Goal: Task Accomplishment & Management: Manage account settings

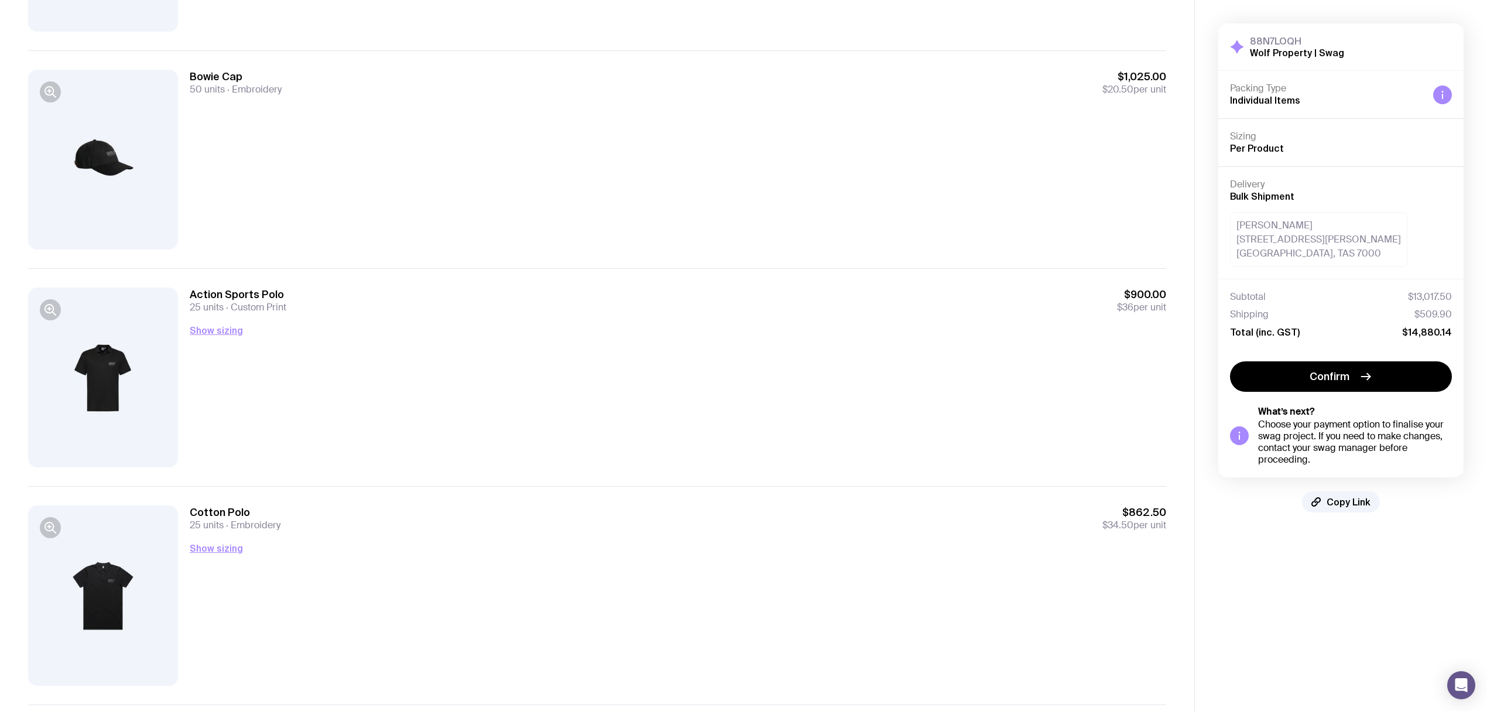
scroll to position [1126, 0]
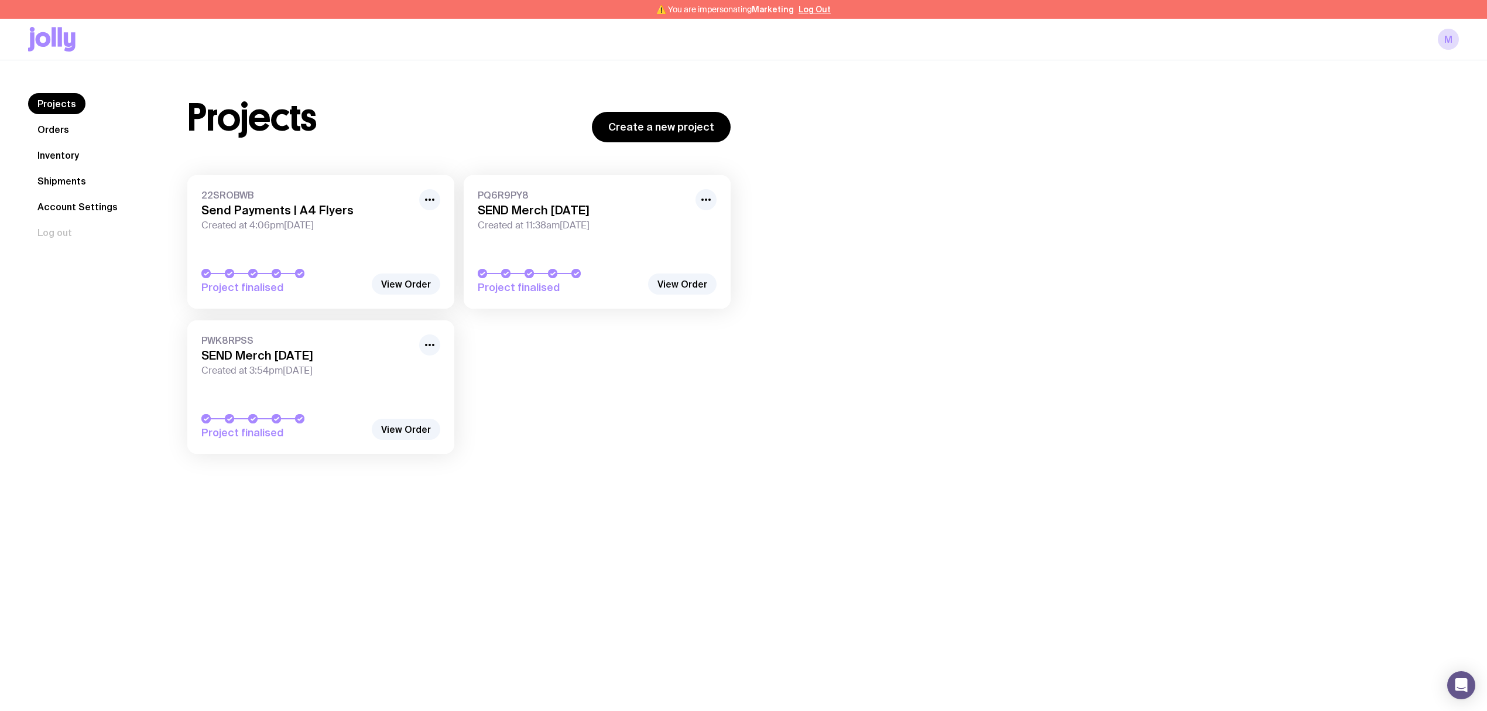
click at [63, 153] on link "Inventory" at bounding box center [58, 155] width 60 height 21
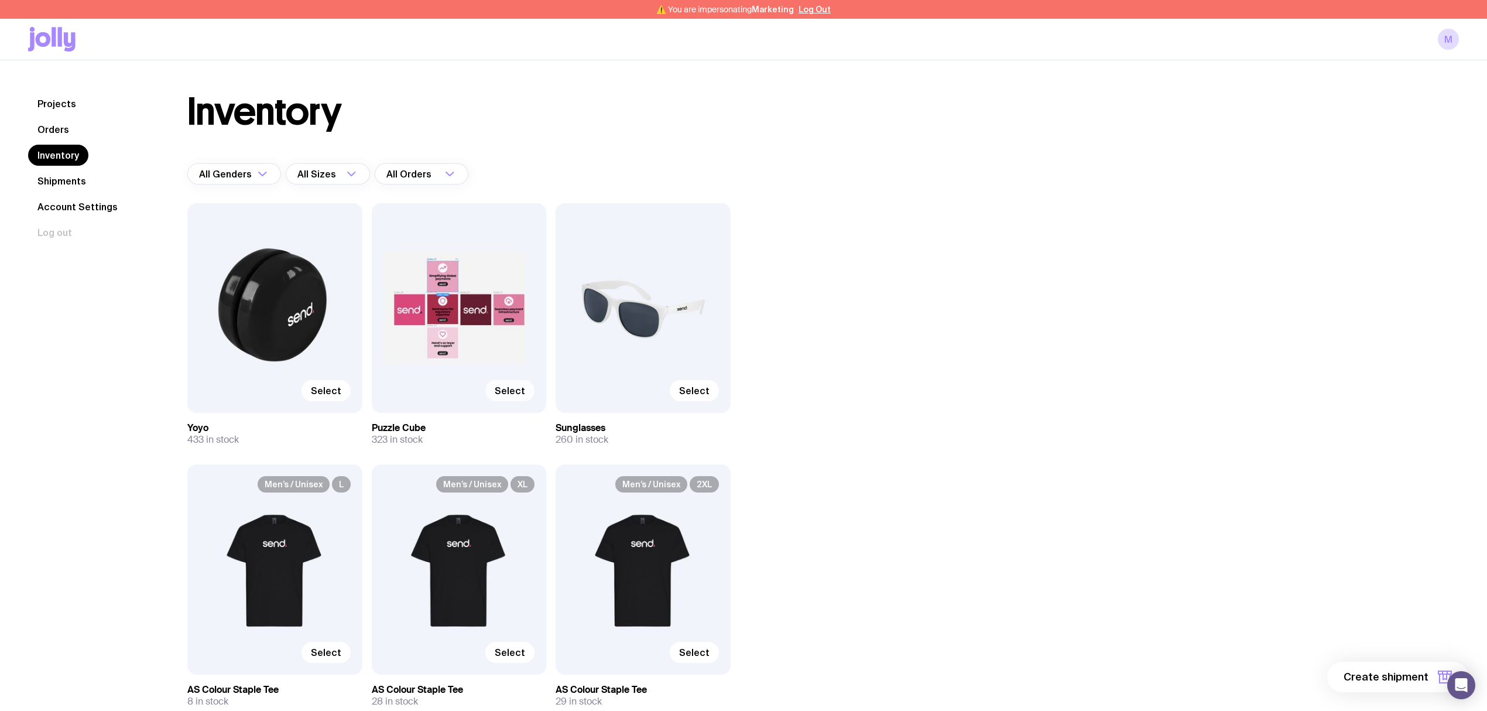
click at [504, 392] on span "Select" at bounding box center [510, 391] width 30 height 12
click at [0, 0] on input "Select" at bounding box center [0, 0] width 0 height 0
click at [495, 394] on span "Selected" at bounding box center [504, 391] width 42 height 12
click at [0, 0] on input "Selected" at bounding box center [0, 0] width 0 height 0
click at [452, 311] on div "Select" at bounding box center [459, 308] width 175 height 210
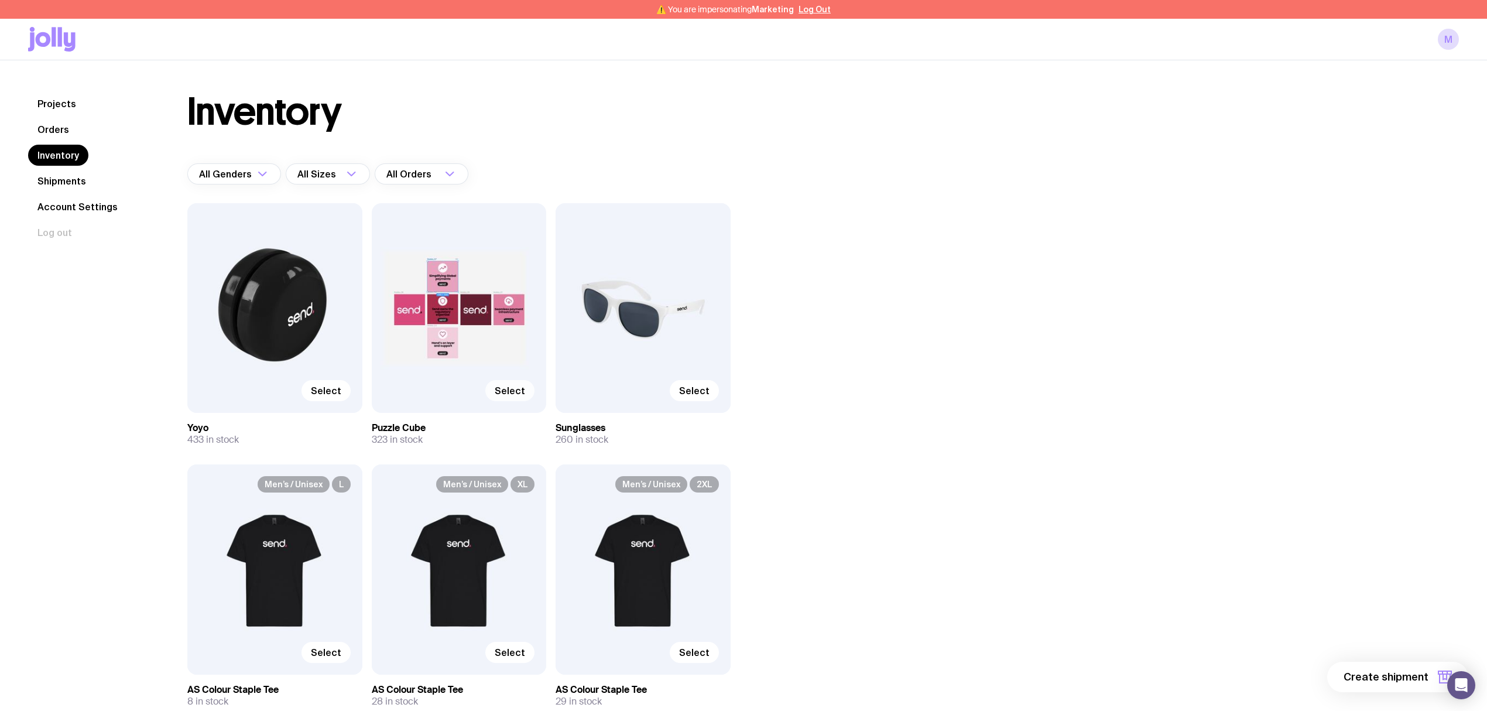
click at [447, 308] on div "Select" at bounding box center [459, 308] width 175 height 210
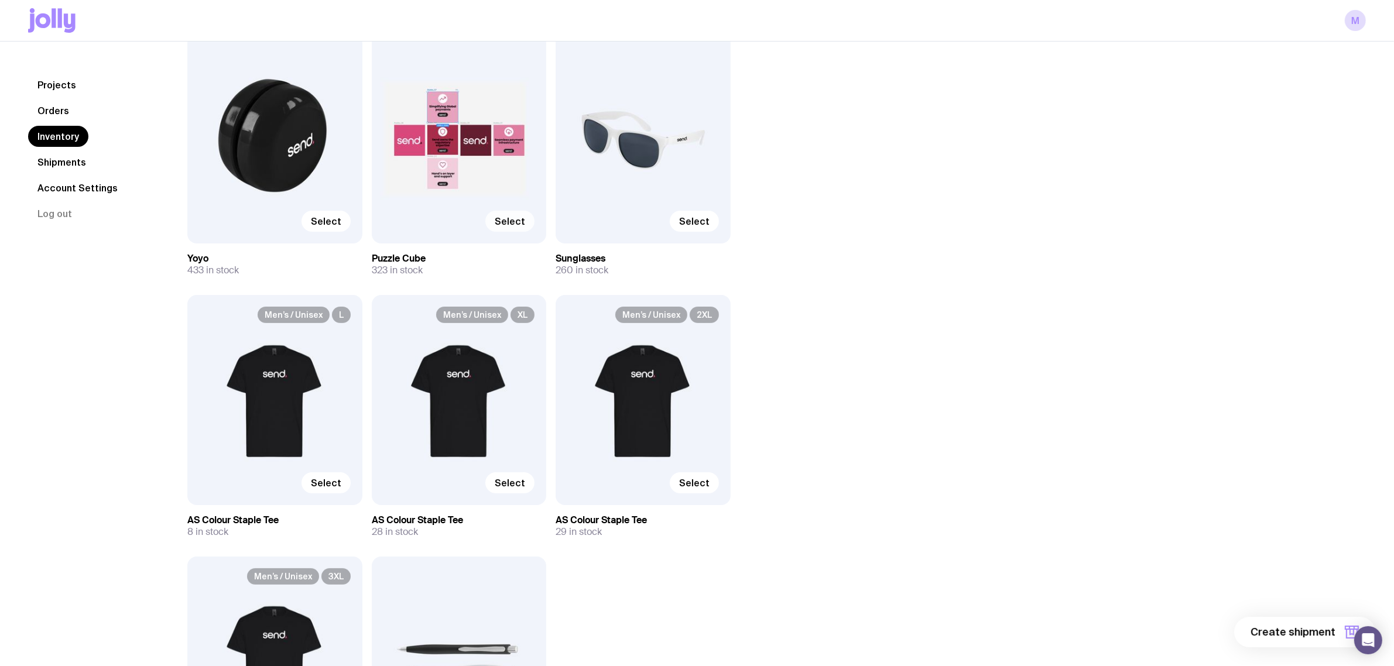
scroll to position [132, 0]
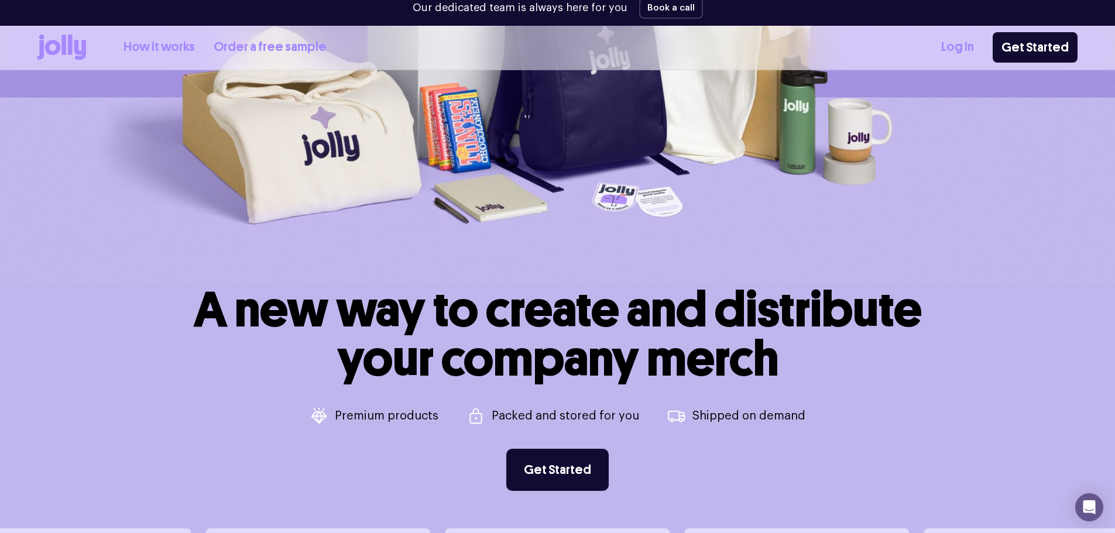
scroll to position [328, 0]
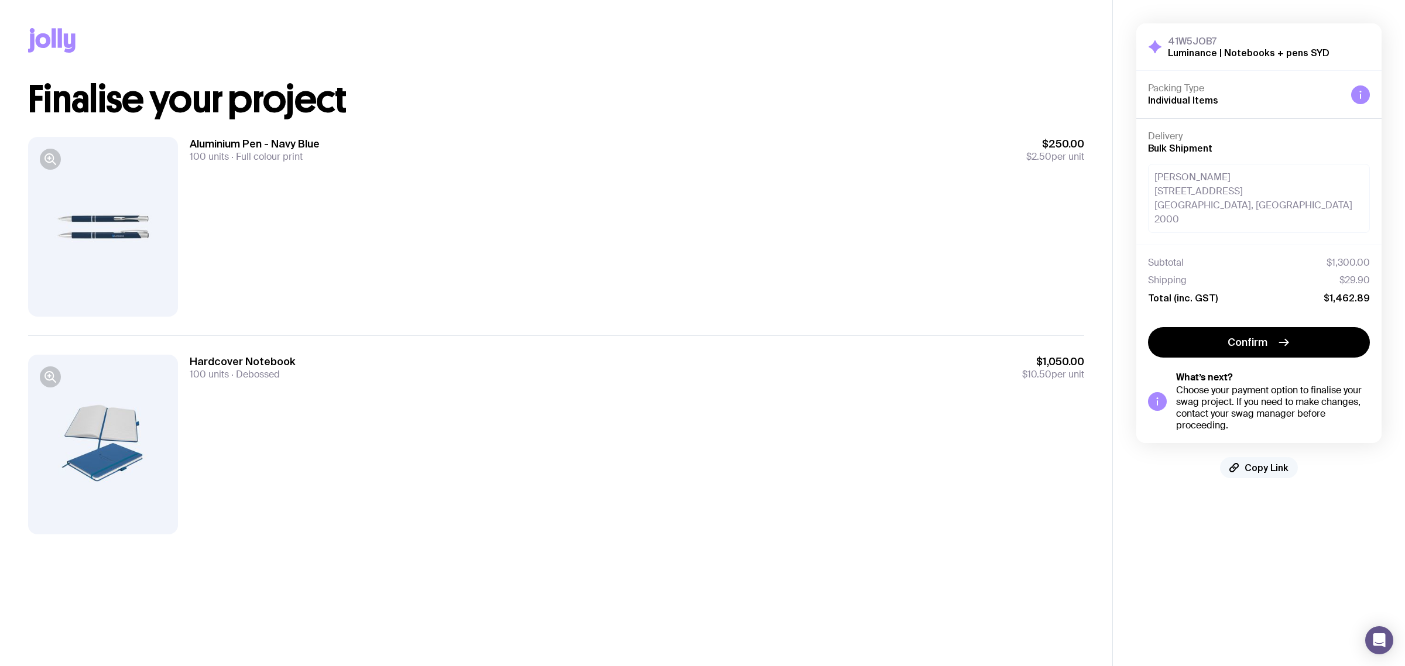
click at [1247, 462] on button "Copy Link" at bounding box center [1259, 467] width 78 height 21
